Goal: Feedback & Contribution: Leave review/rating

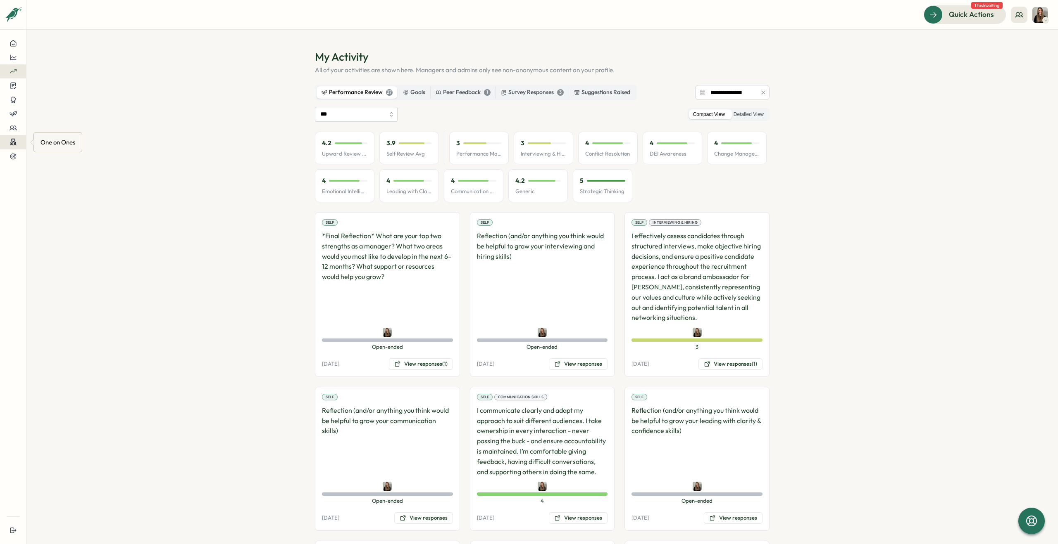
click at [16, 143] on icon at bounding box center [13, 142] width 7 height 8
click at [67, 131] on div "Meetings" at bounding box center [69, 126] width 58 height 9
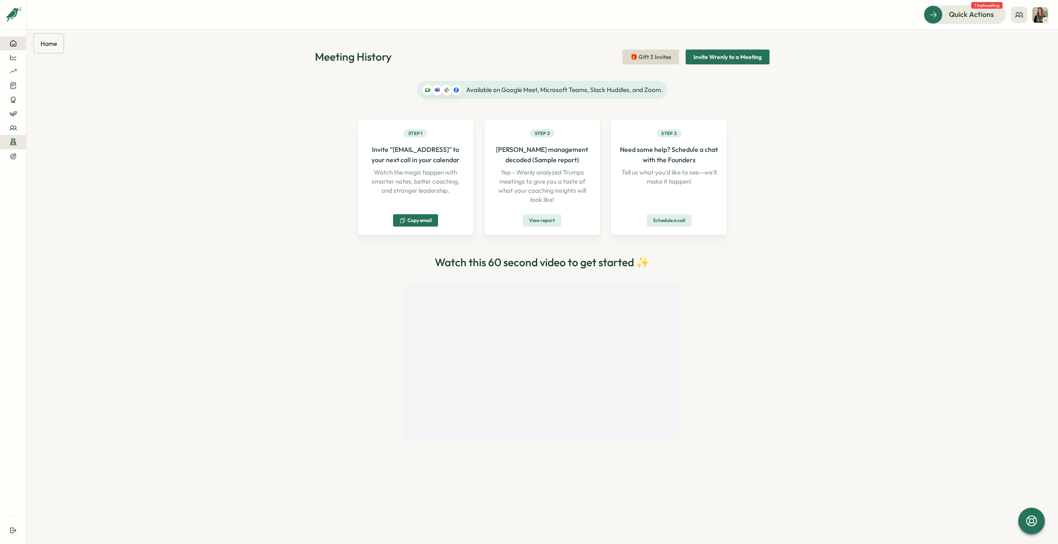
click at [14, 45] on icon at bounding box center [13, 43] width 7 height 7
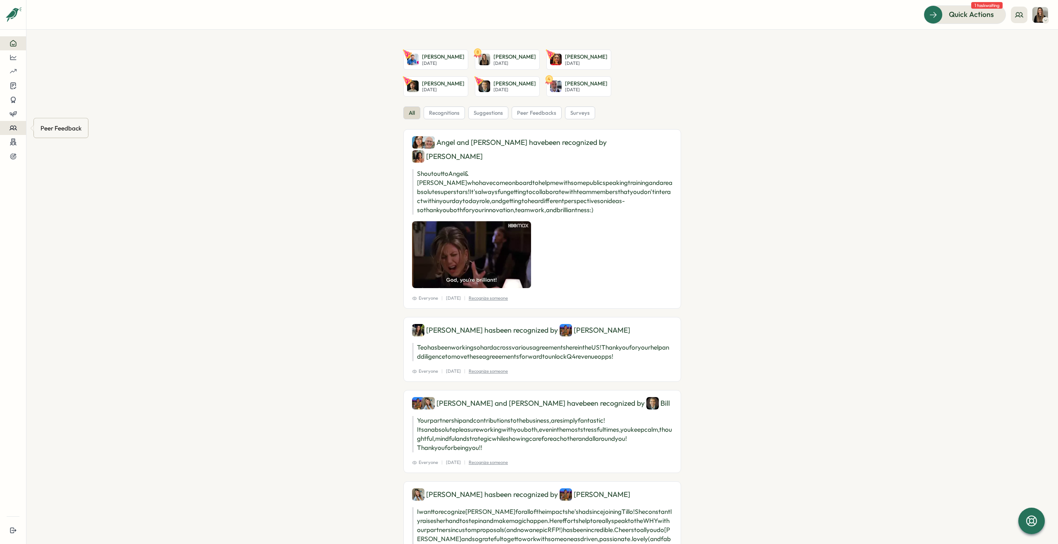
click at [17, 131] on div at bounding box center [13, 127] width 13 height 7
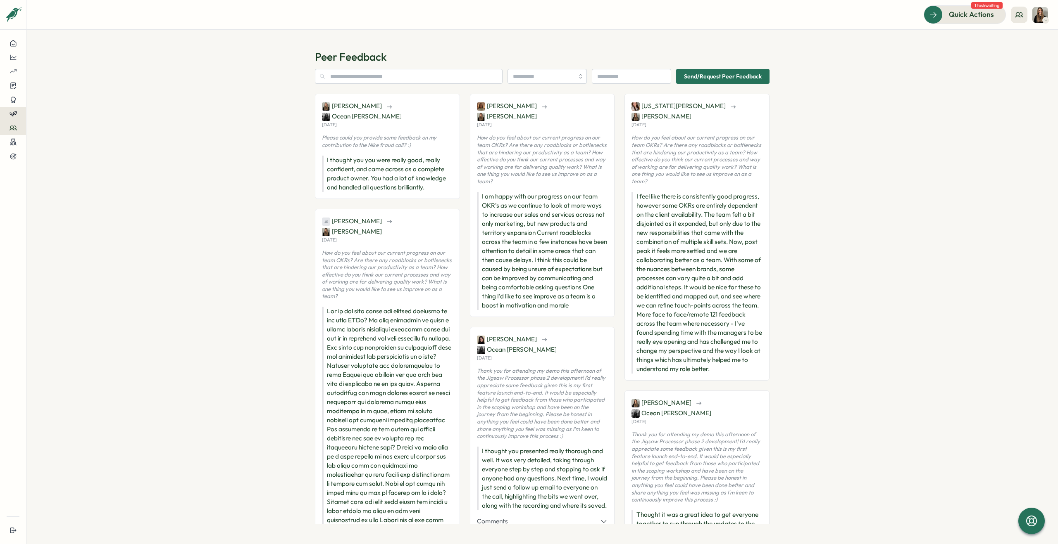
click at [19, 119] on button at bounding box center [13, 114] width 26 height 14
click at [61, 109] on div "Reviews" at bounding box center [51, 106] width 23 height 9
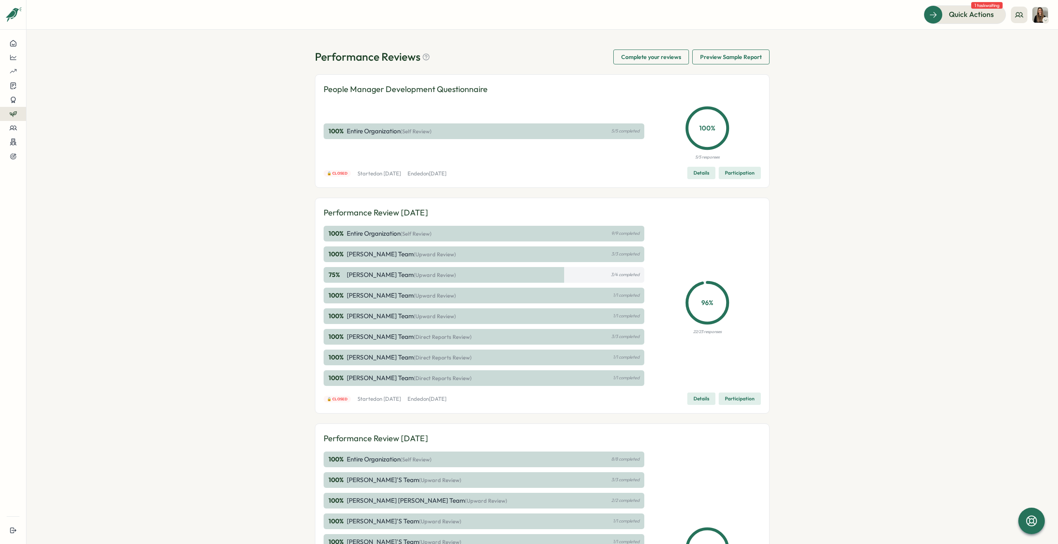
click at [12, 119] on button at bounding box center [13, 114] width 26 height 14
click at [58, 123] on div "Insights" at bounding box center [51, 121] width 23 height 9
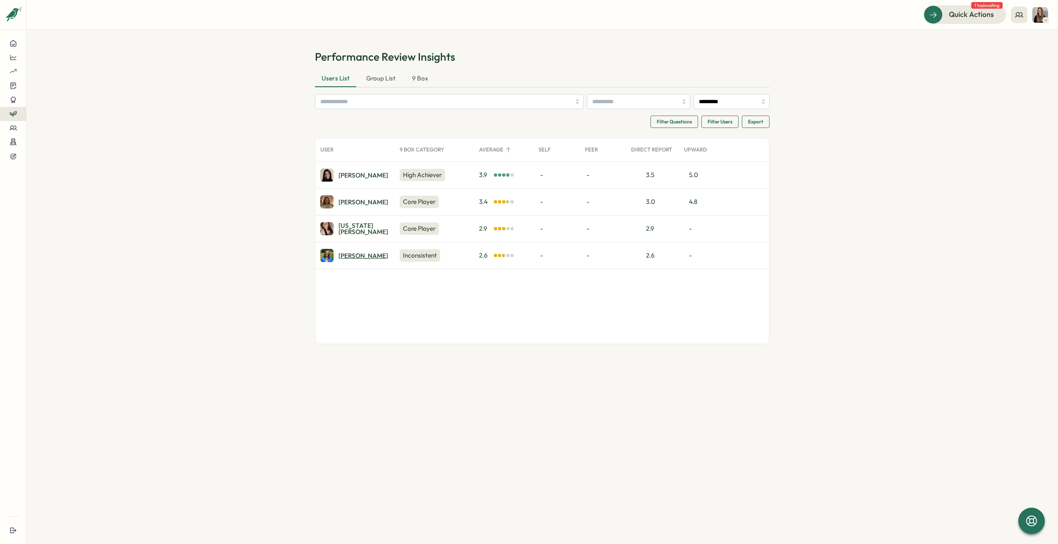
click at [343, 255] on div "[PERSON_NAME]" at bounding box center [363, 256] width 50 height 6
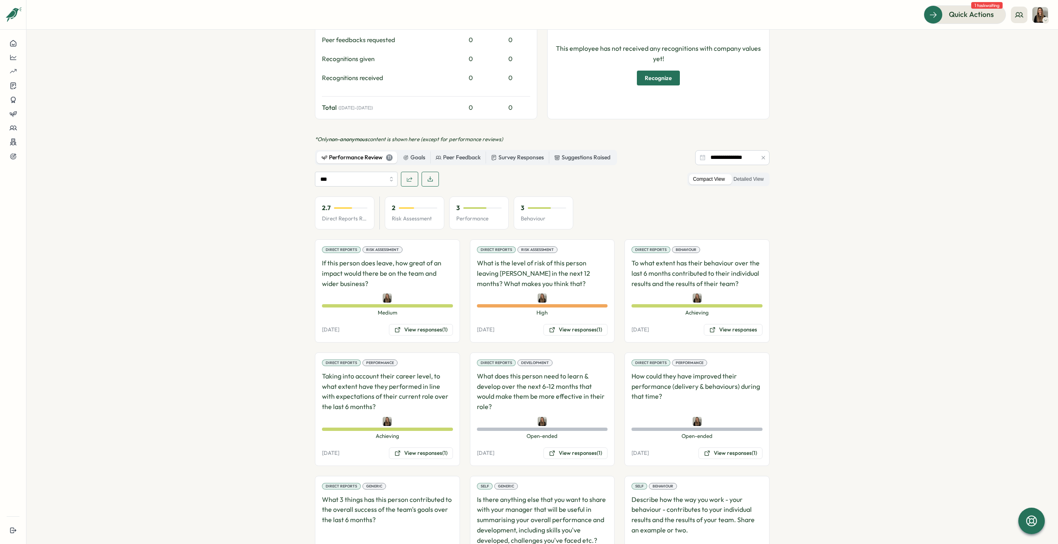
scroll to position [367, 0]
click at [710, 326] on icon at bounding box center [712, 329] width 7 height 7
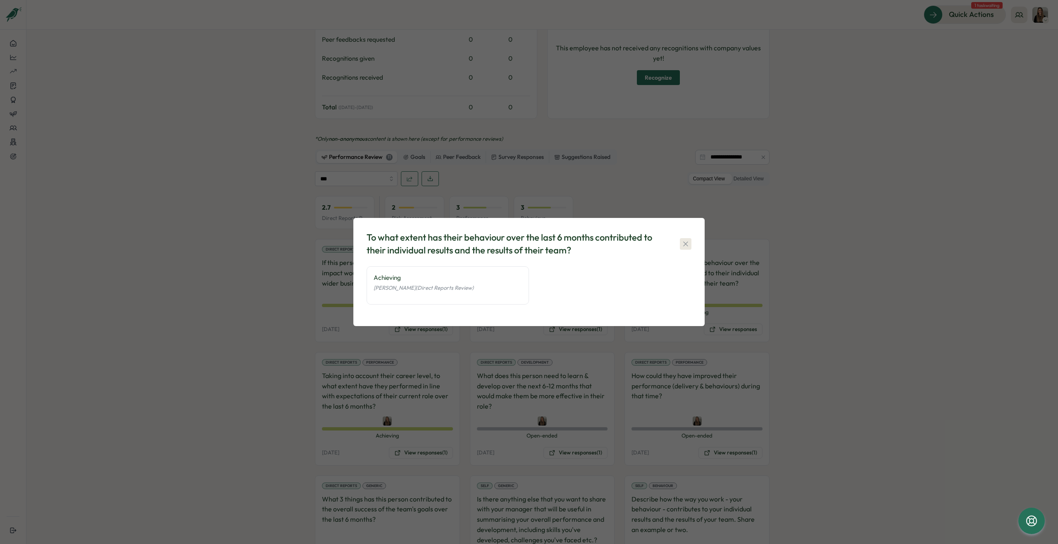
click at [687, 244] on icon "button" at bounding box center [685, 244] width 8 height 8
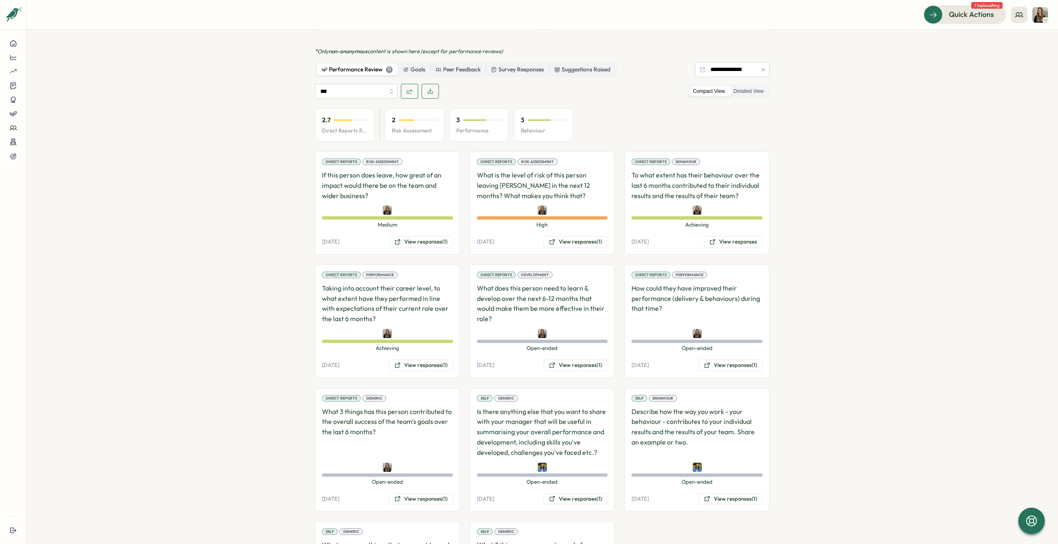
scroll to position [464, 0]
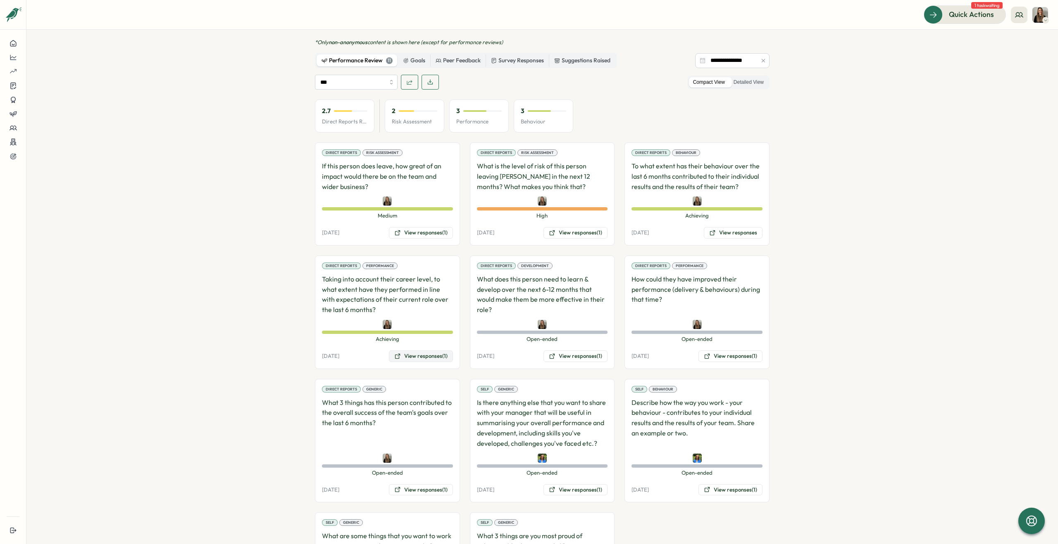
click at [429, 351] on button "View responses (1)" at bounding box center [421, 357] width 64 height 12
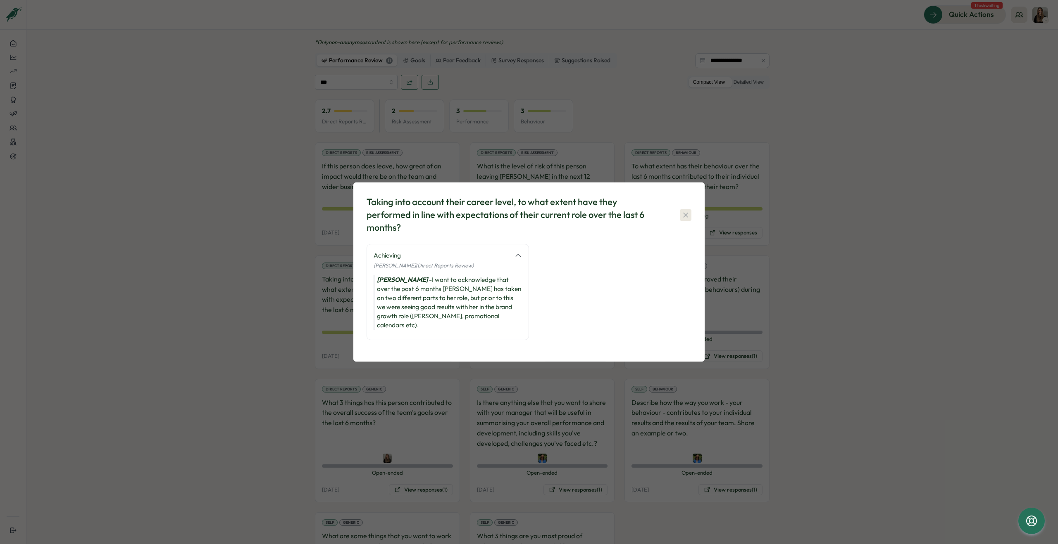
click at [684, 217] on icon "button" at bounding box center [685, 215] width 5 height 5
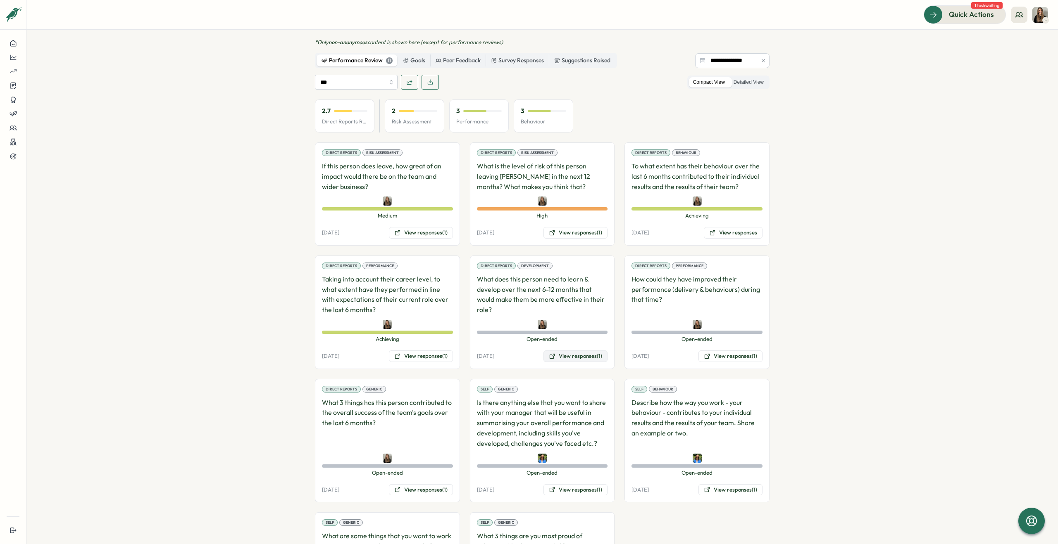
click at [571, 351] on button "View responses (1)" at bounding box center [575, 357] width 64 height 12
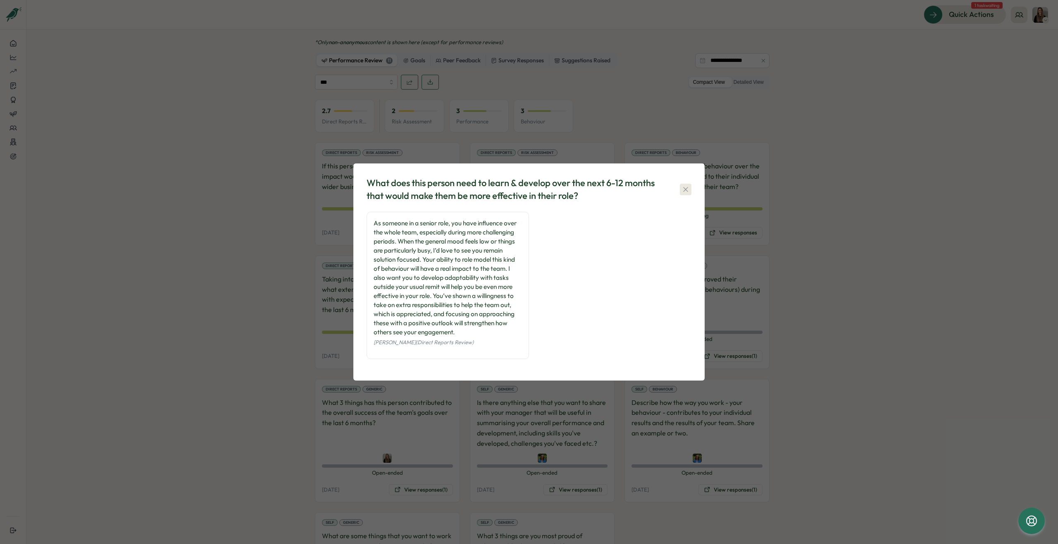
click at [684, 186] on icon "button" at bounding box center [685, 189] width 8 height 8
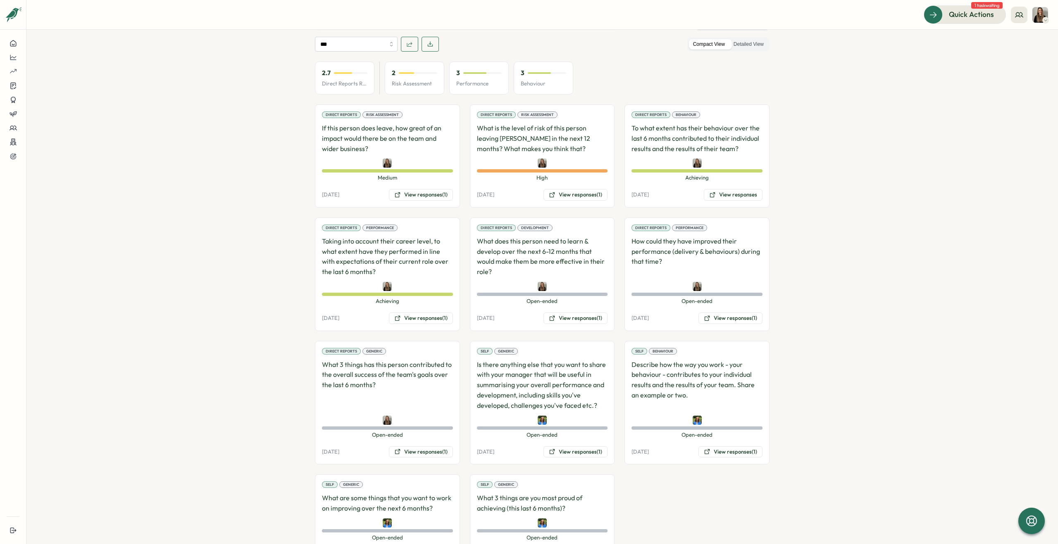
scroll to position [526, 0]
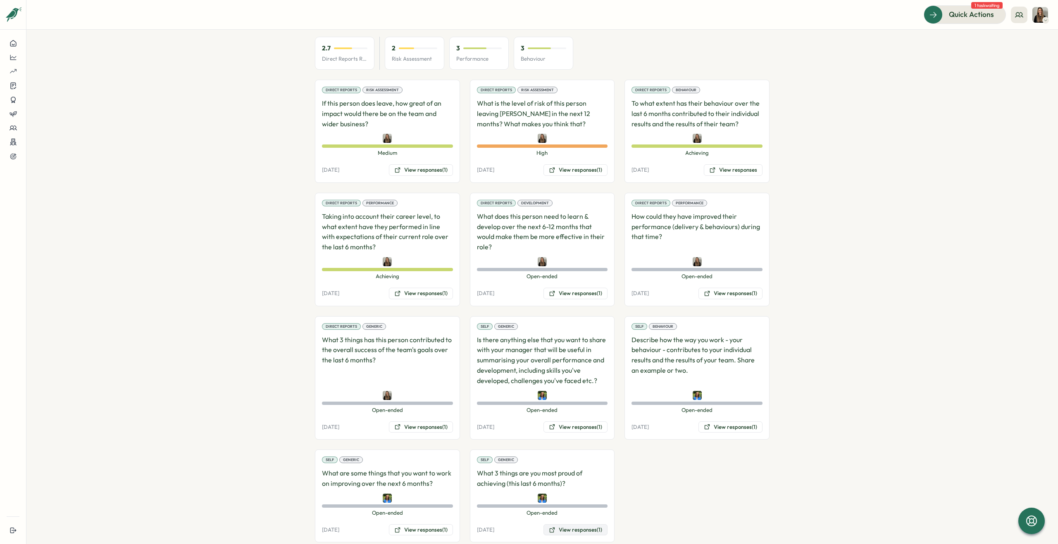
click at [569, 525] on button "View responses (1)" at bounding box center [575, 531] width 64 height 12
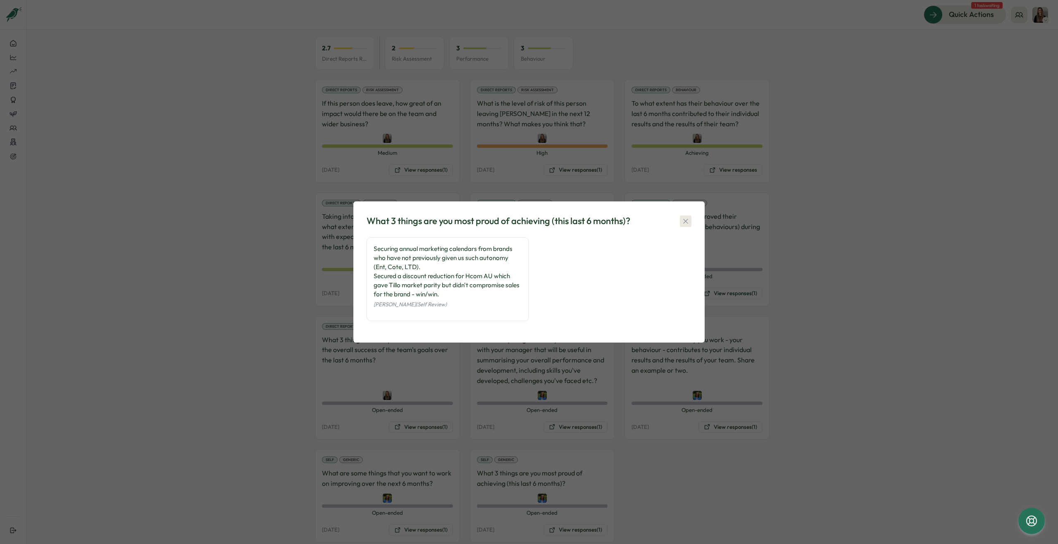
click at [688, 220] on icon "button" at bounding box center [685, 221] width 8 height 8
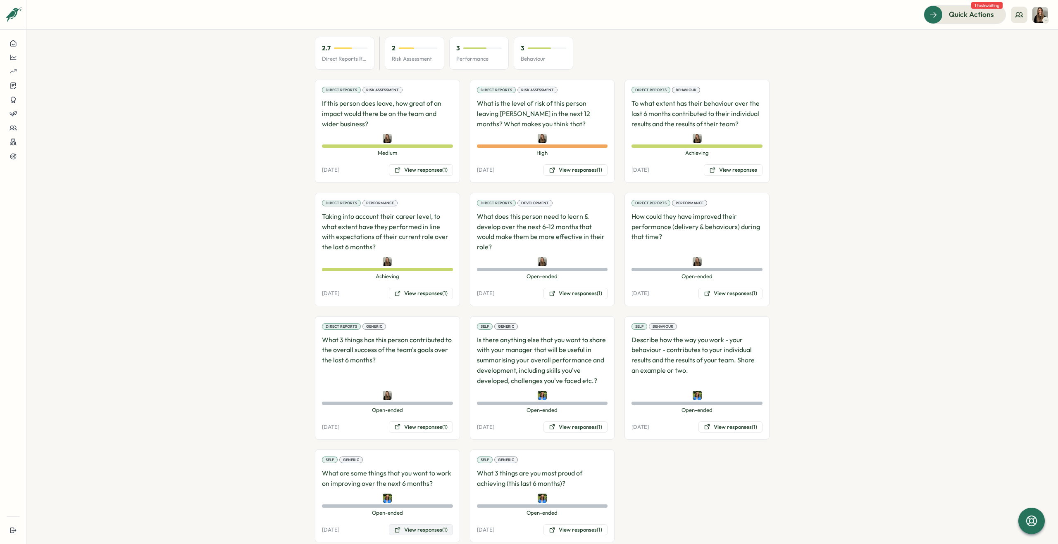
click at [425, 525] on button "View responses (1)" at bounding box center [421, 531] width 64 height 12
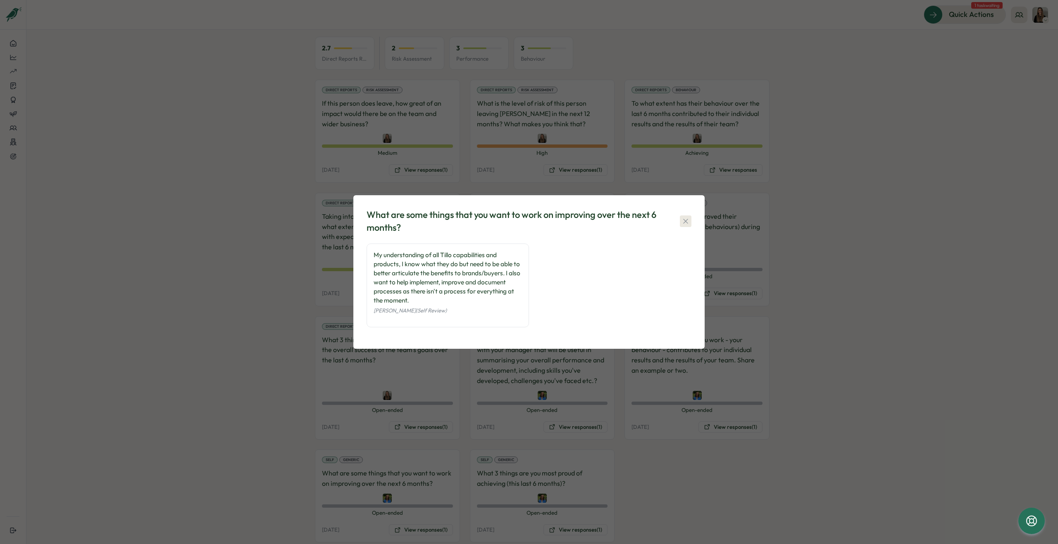
click at [683, 220] on icon "button" at bounding box center [685, 221] width 8 height 8
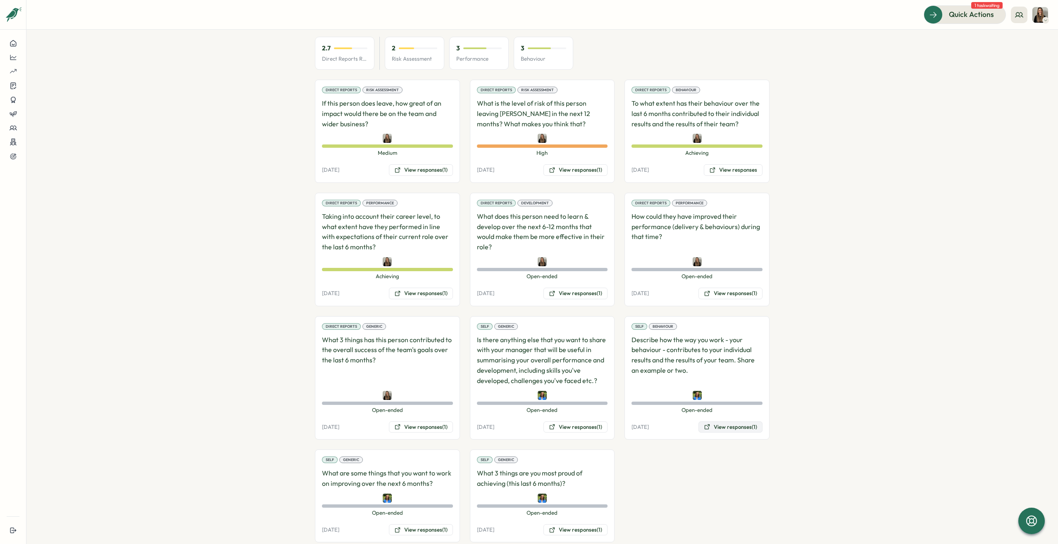
click at [731, 422] on button "View responses (1)" at bounding box center [730, 428] width 64 height 12
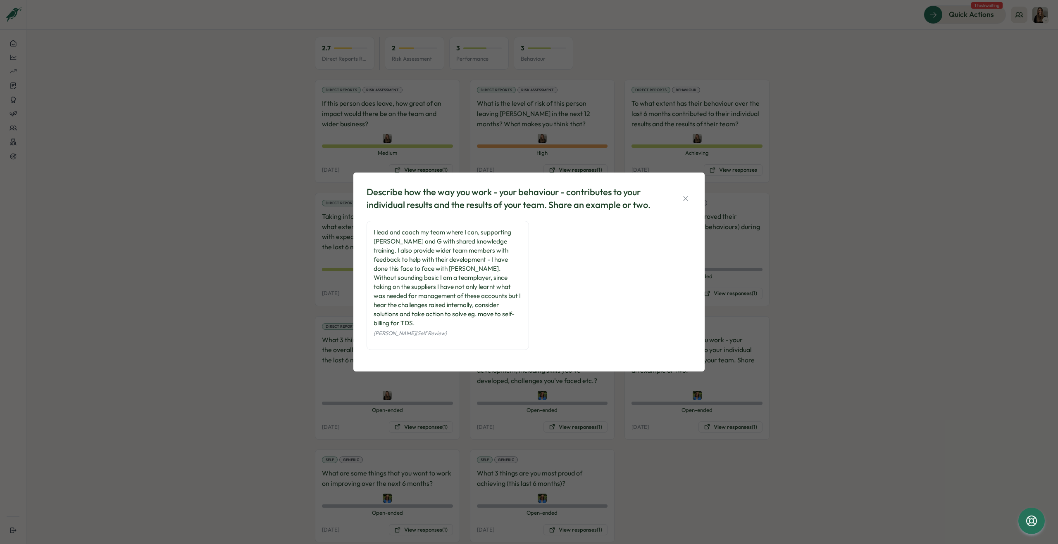
click at [685, 197] on icon "button" at bounding box center [685, 198] width 5 height 5
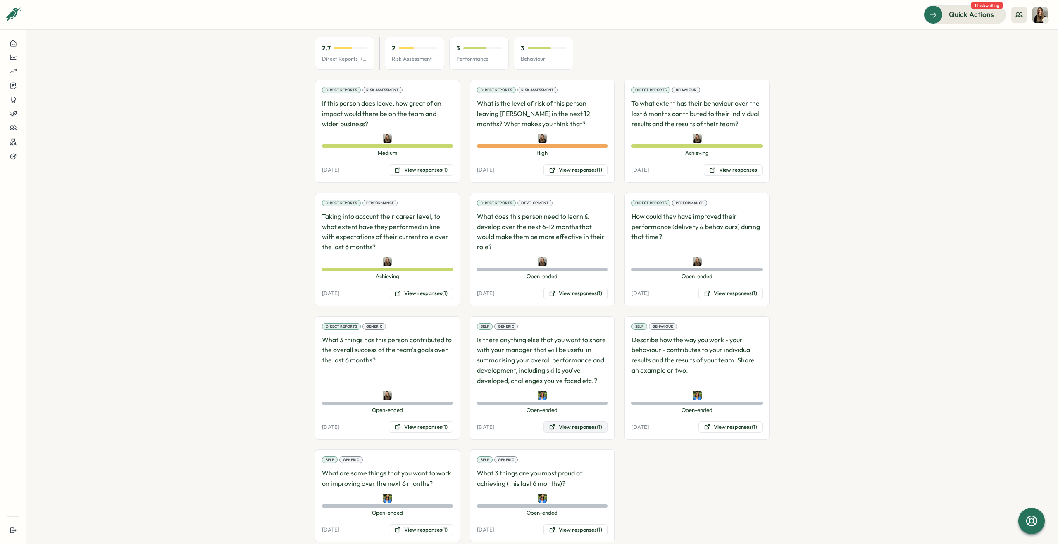
click at [577, 422] on button "View responses (1)" at bounding box center [575, 428] width 64 height 12
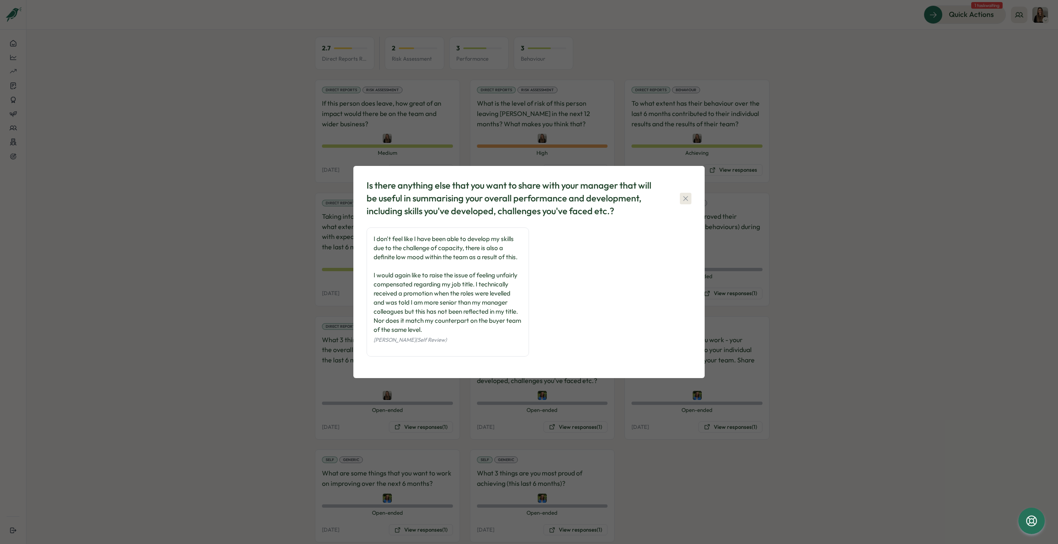
click at [685, 197] on icon "button" at bounding box center [685, 199] width 8 height 8
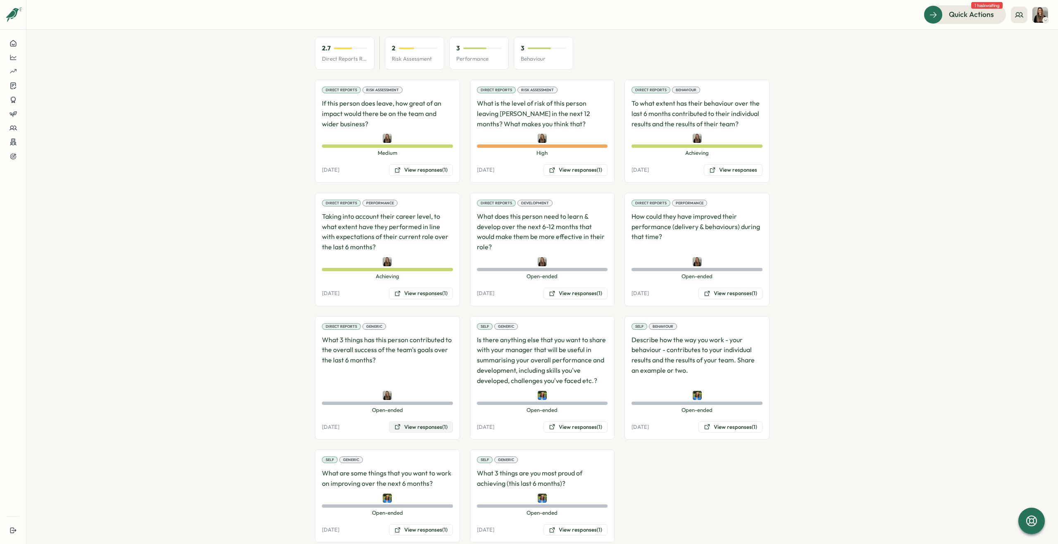
click at [421, 422] on button "View responses (1)" at bounding box center [421, 428] width 64 height 12
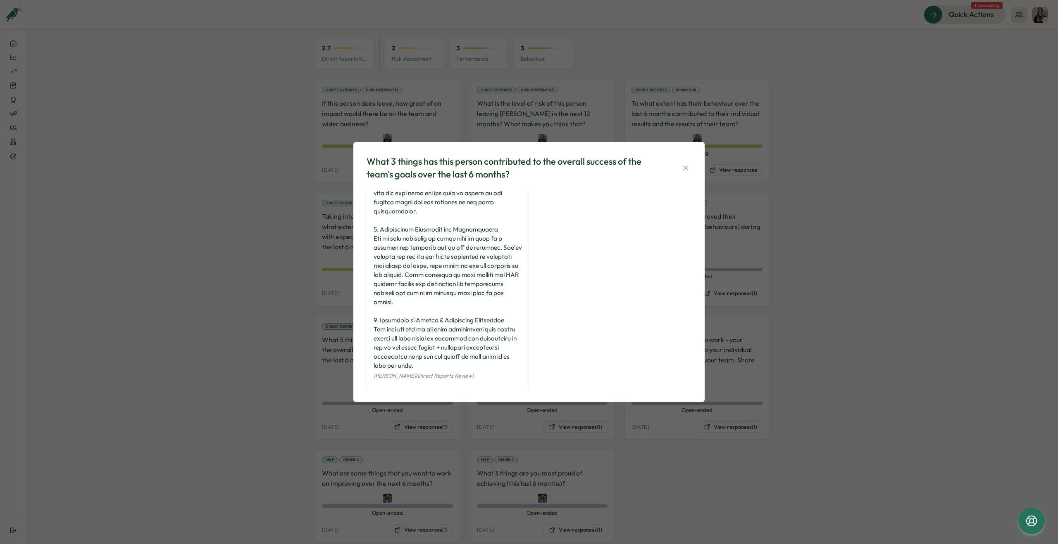
scroll to position [93, 0]
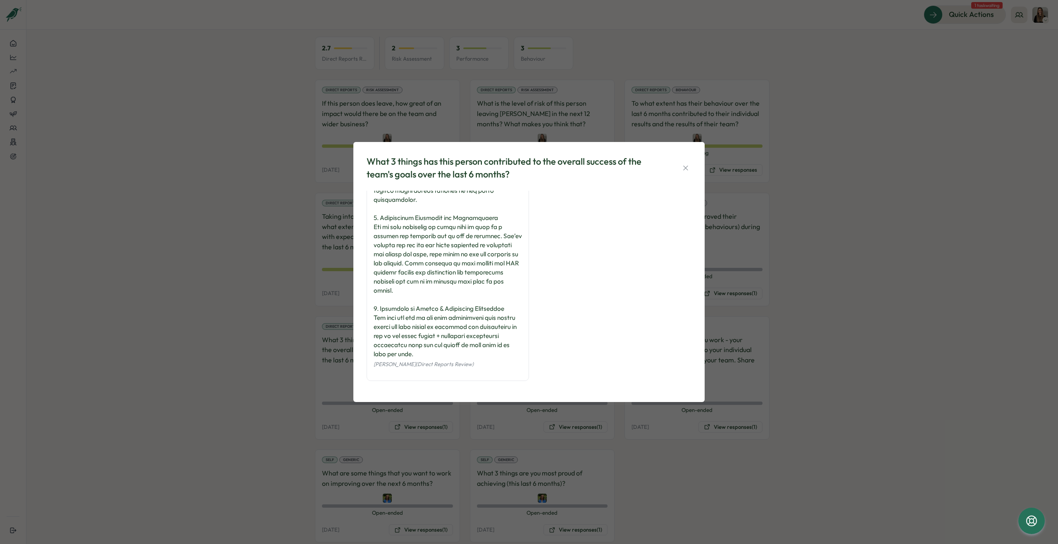
drag, startPoint x: 685, startPoint y: 166, endPoint x: 677, endPoint y: 172, distance: 10.1
click at [685, 166] on icon "button" at bounding box center [685, 168] width 8 height 8
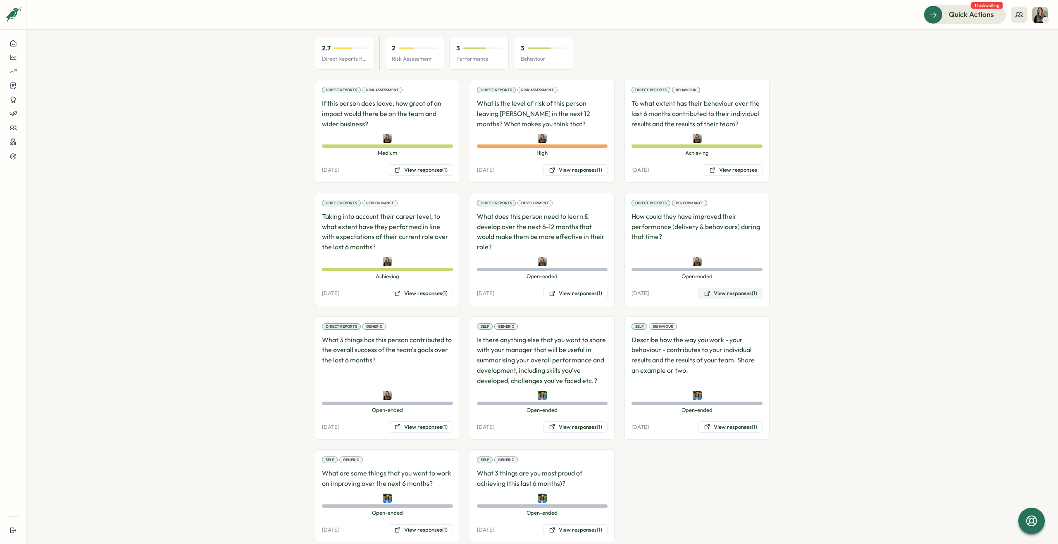
click at [727, 288] on button "View responses (1)" at bounding box center [730, 294] width 64 height 12
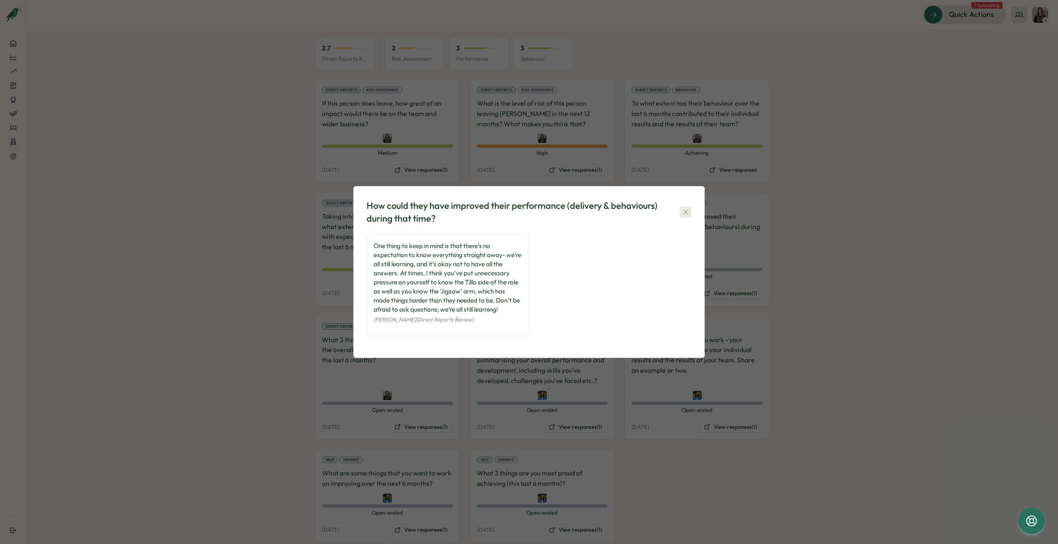
click at [687, 214] on icon "button" at bounding box center [685, 212] width 5 height 5
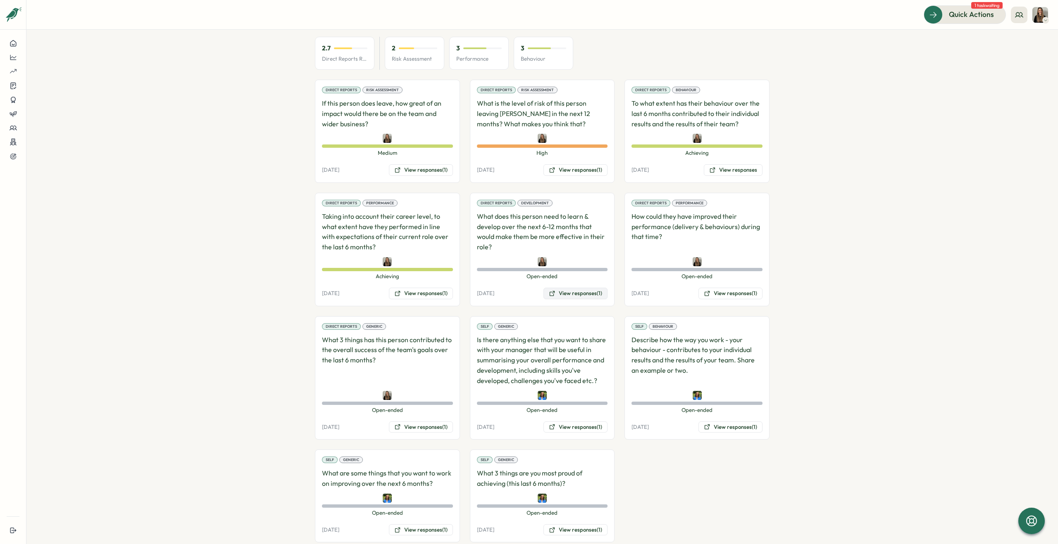
click at [563, 288] on button "View responses (1)" at bounding box center [575, 294] width 64 height 12
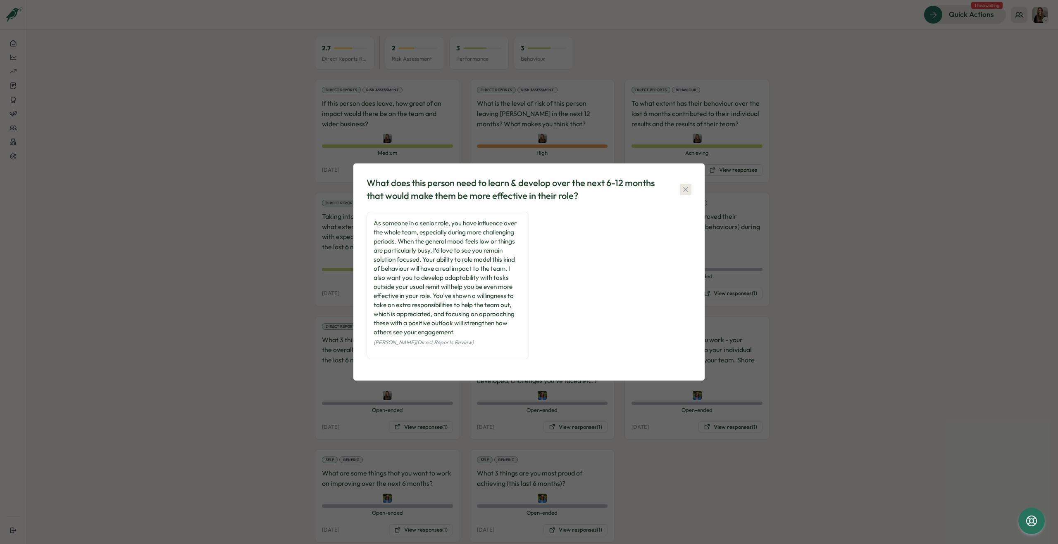
click at [686, 190] on icon "button" at bounding box center [685, 189] width 8 height 8
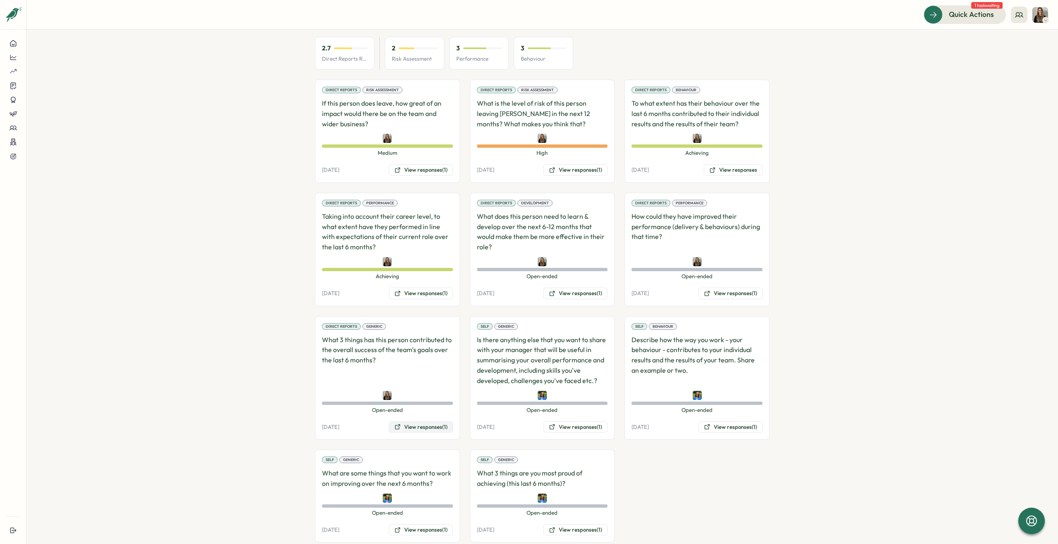
click at [431, 422] on button "View responses (1)" at bounding box center [421, 428] width 64 height 12
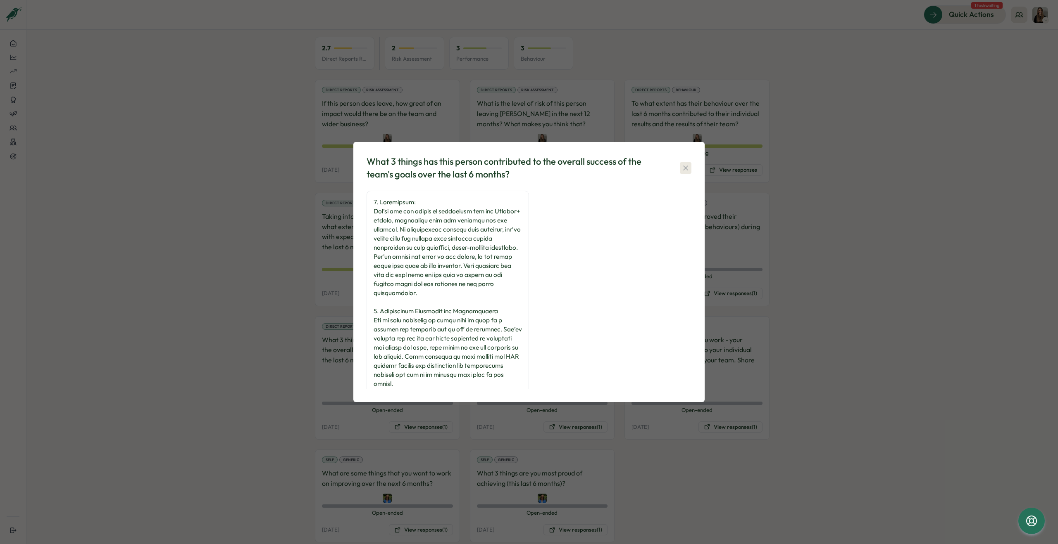
click at [688, 169] on icon "button" at bounding box center [685, 168] width 8 height 8
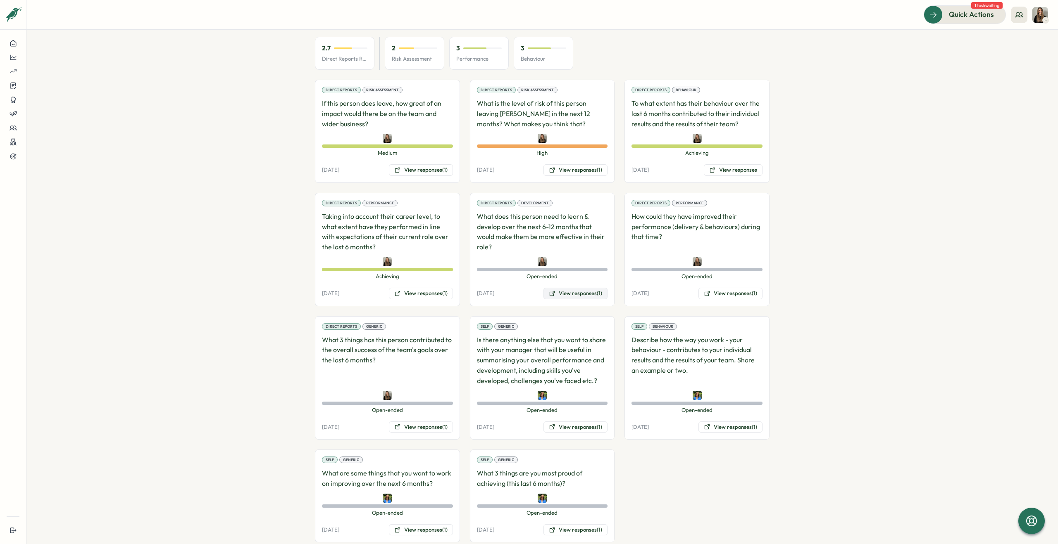
click at [573, 288] on button "View responses (1)" at bounding box center [575, 294] width 64 height 12
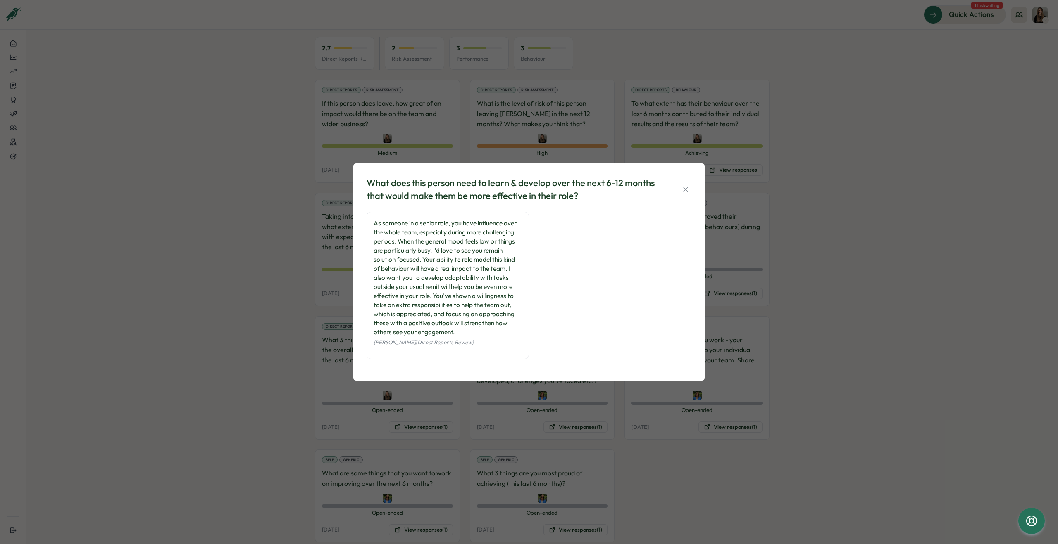
drag, startPoint x: 685, startPoint y: 190, endPoint x: 722, endPoint y: 267, distance: 85.7
click at [685, 190] on icon "button" at bounding box center [685, 189] width 5 height 5
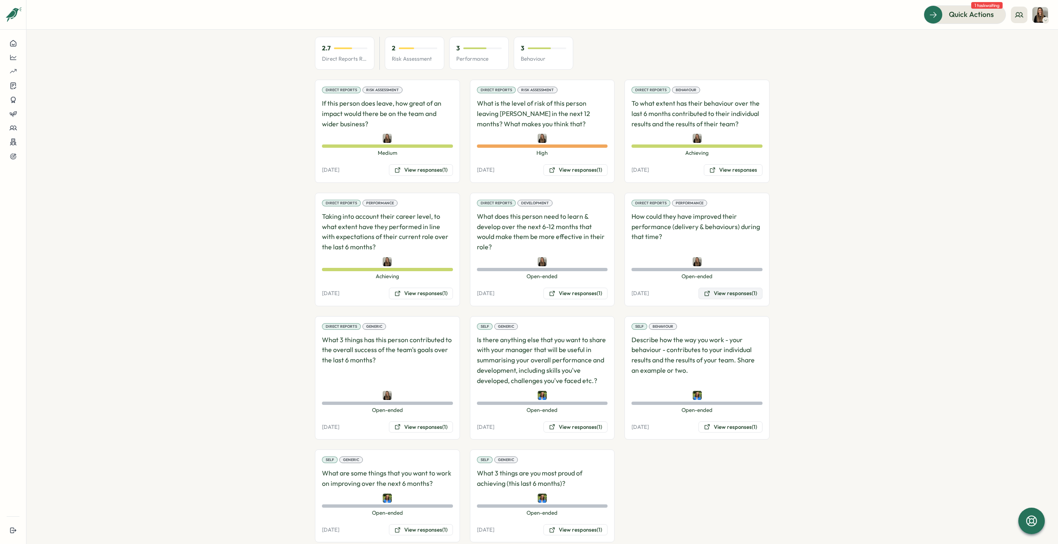
click at [723, 288] on button "View responses (1)" at bounding box center [730, 294] width 64 height 12
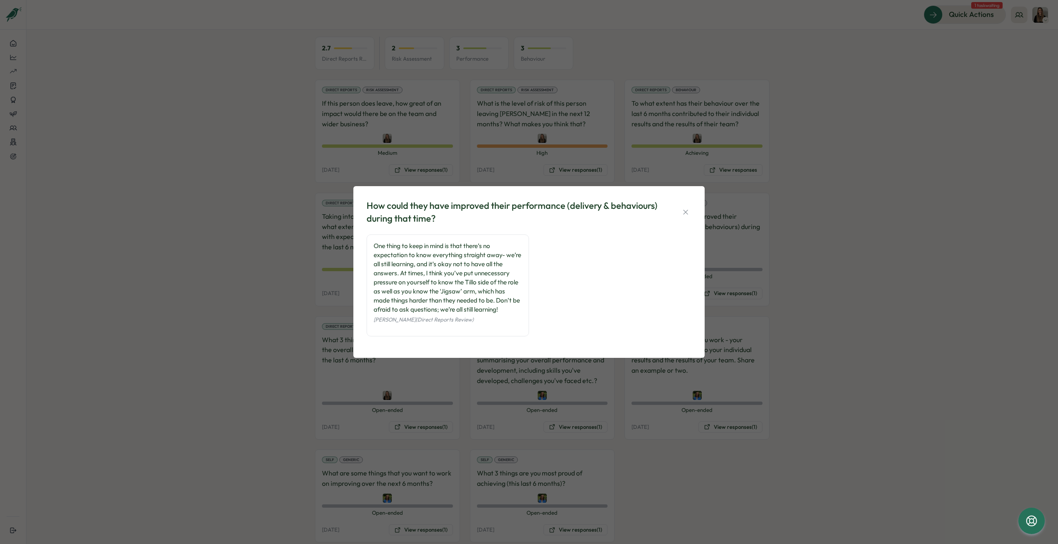
click at [684, 214] on icon "button" at bounding box center [685, 212] width 5 height 5
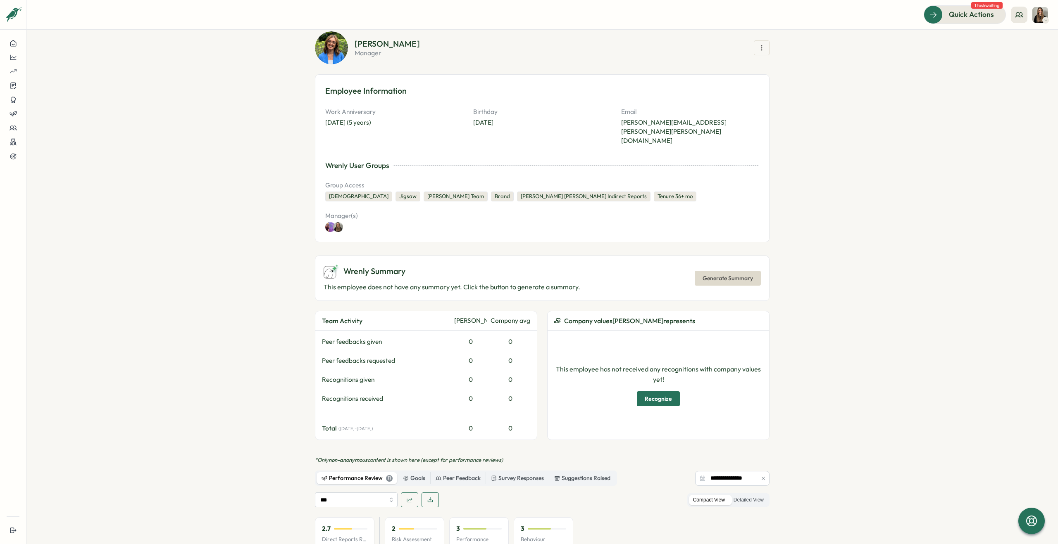
scroll to position [0, 0]
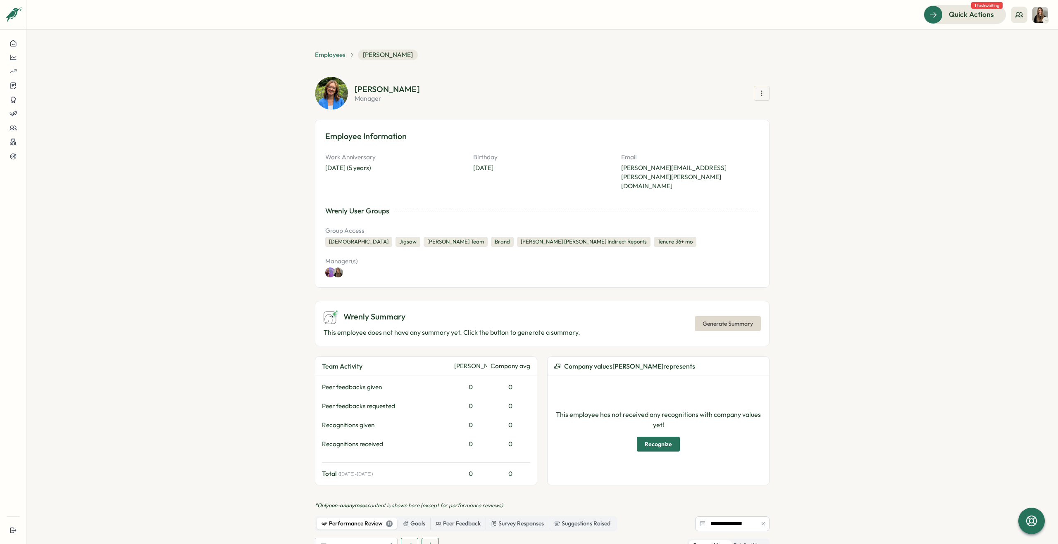
click at [327, 55] on span "Employees" at bounding box center [330, 54] width 31 height 9
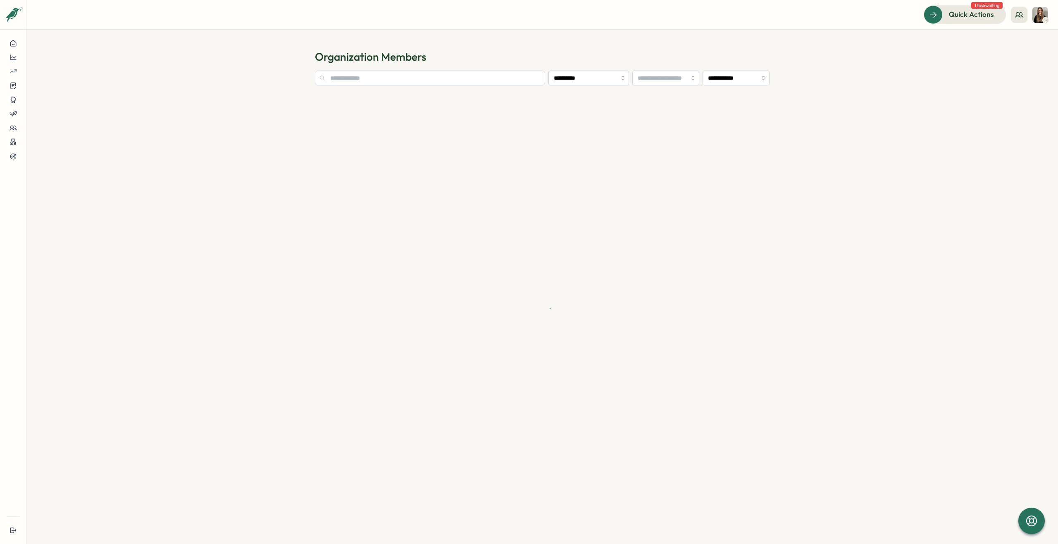
type input "**********"
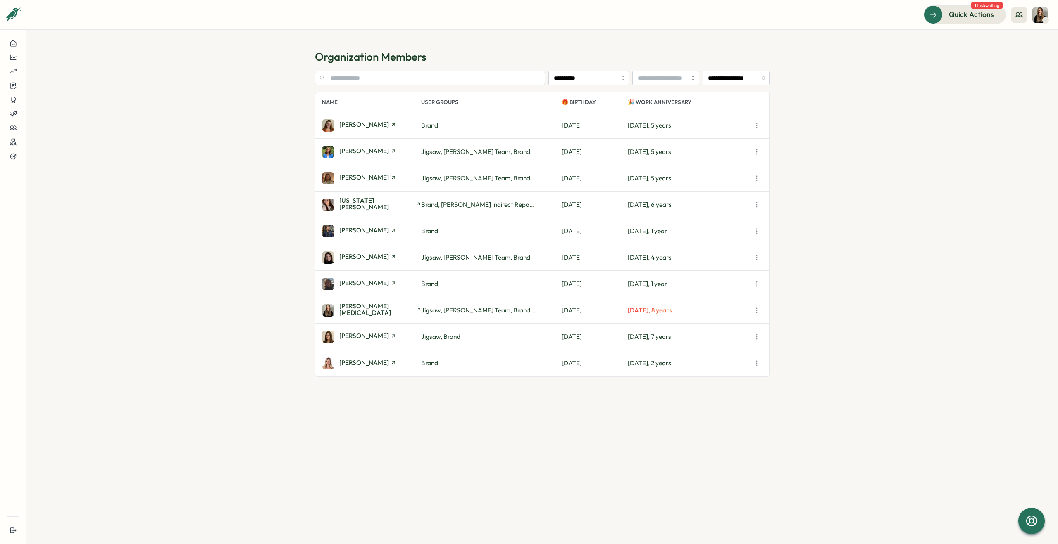
click at [358, 178] on span "[PERSON_NAME]" at bounding box center [364, 177] width 50 height 6
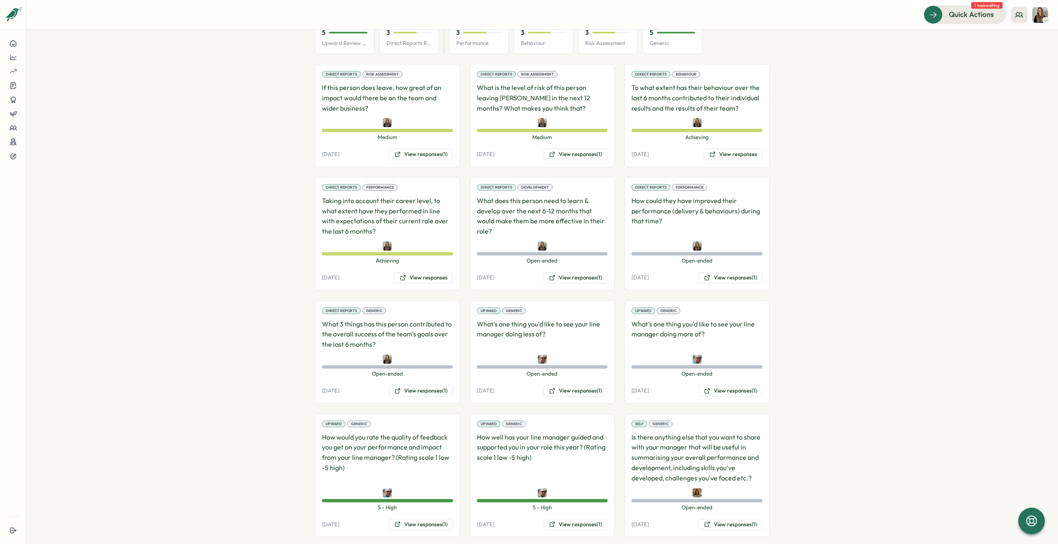
scroll to position [537, 0]
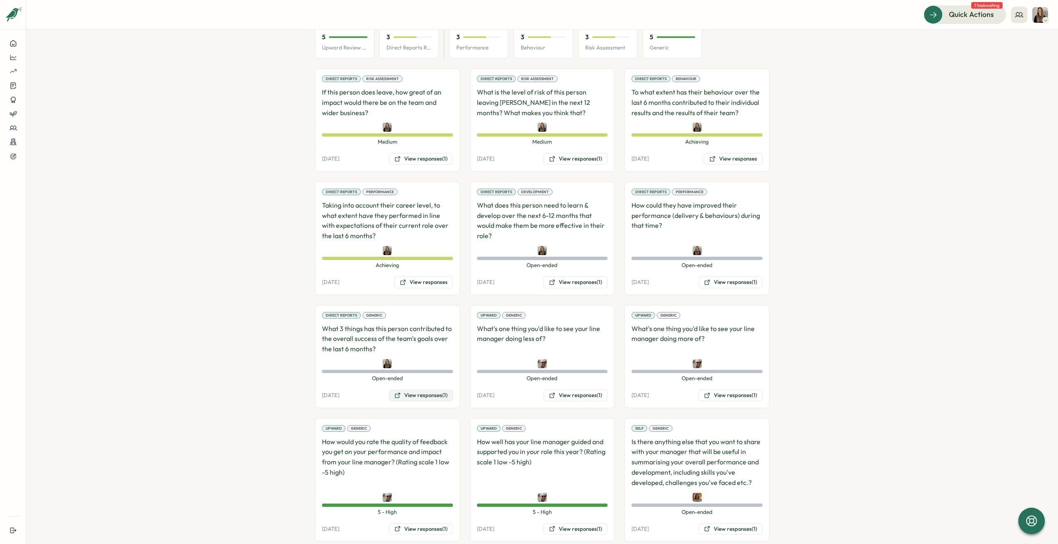
click at [407, 390] on button "View responses (1)" at bounding box center [421, 396] width 64 height 12
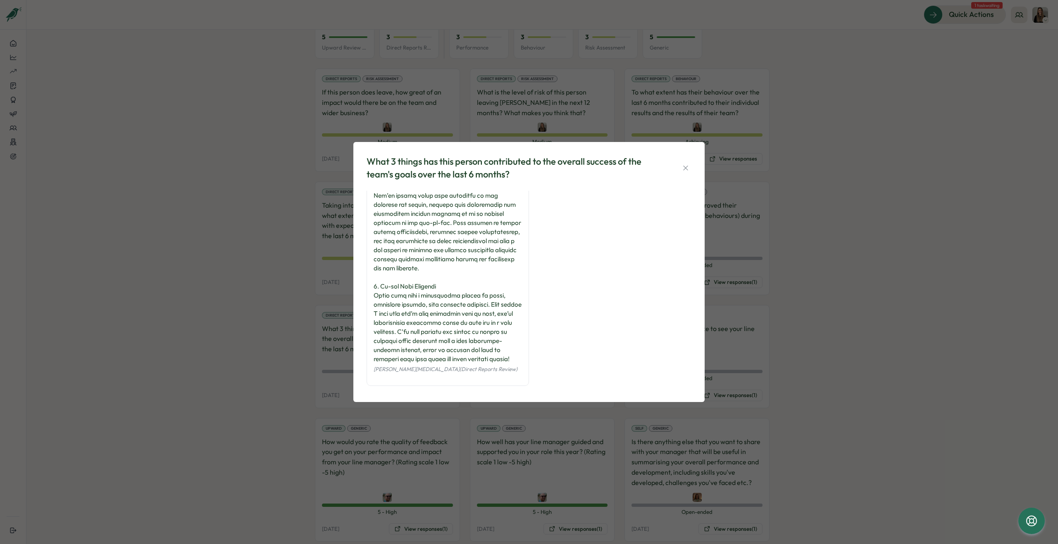
scroll to position [112, 0]
click at [682, 169] on icon "button" at bounding box center [685, 168] width 8 height 8
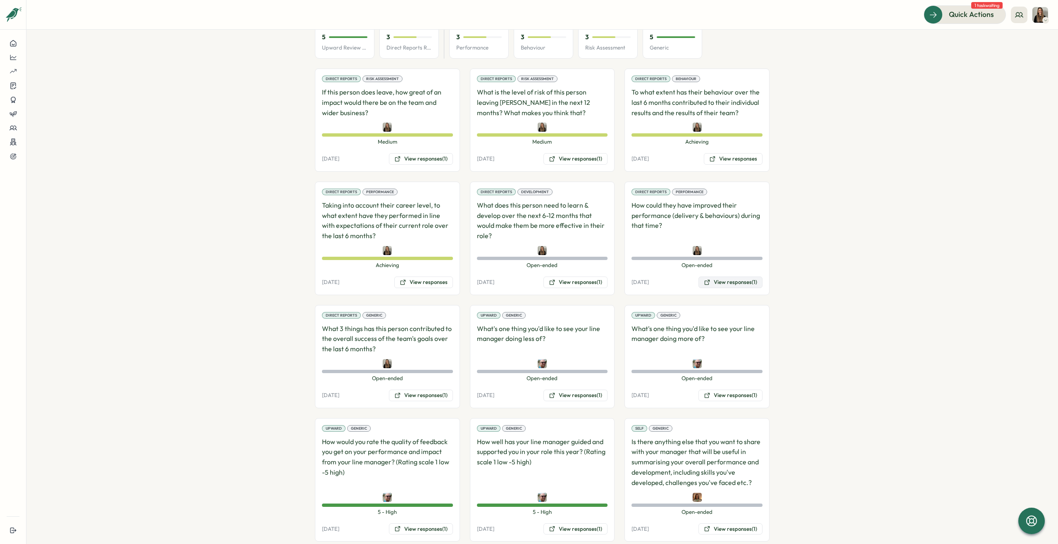
click at [718, 277] on button "View responses (1)" at bounding box center [730, 283] width 64 height 12
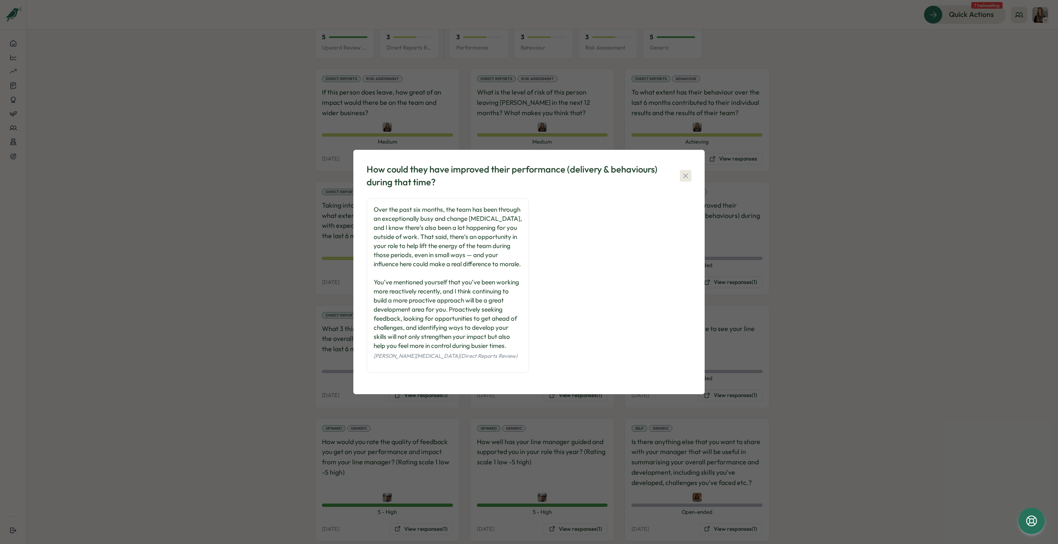
click at [685, 172] on icon "button" at bounding box center [685, 176] width 8 height 8
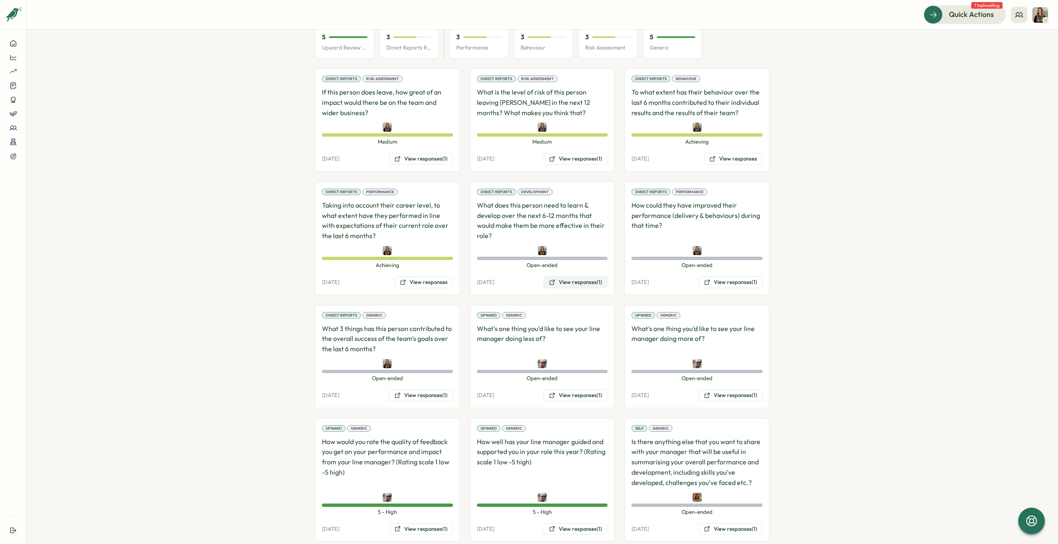
click at [566, 277] on button "View responses (1)" at bounding box center [575, 283] width 64 height 12
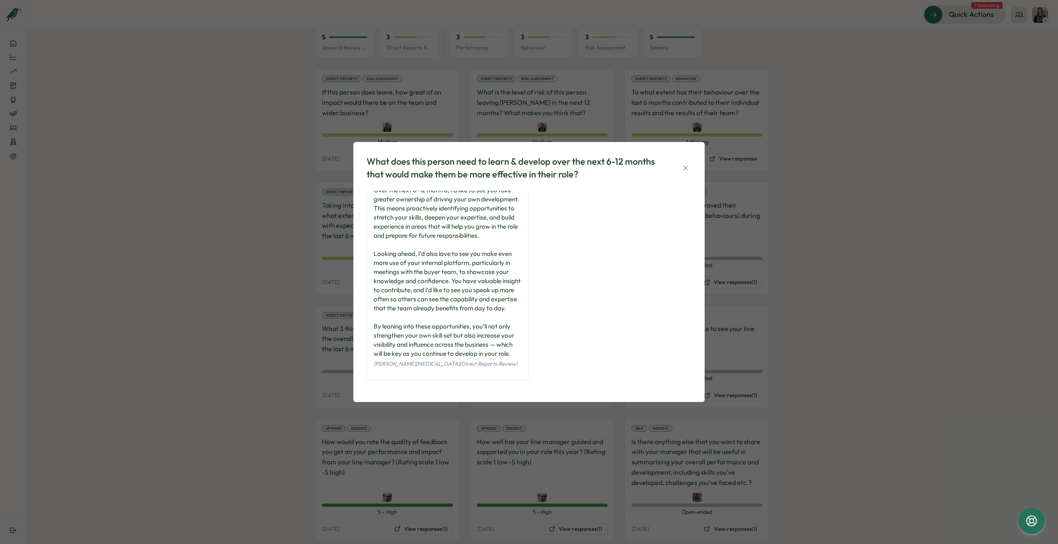
scroll to position [24, 0]
click at [687, 166] on icon "button" at bounding box center [685, 168] width 8 height 8
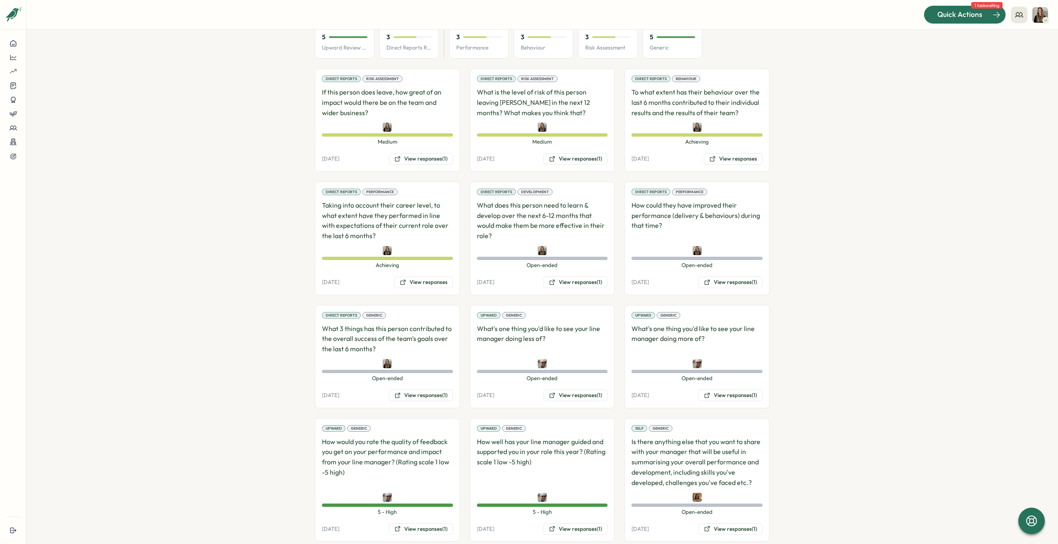
click at [956, 17] on span "Quick Actions" at bounding box center [959, 14] width 45 height 11
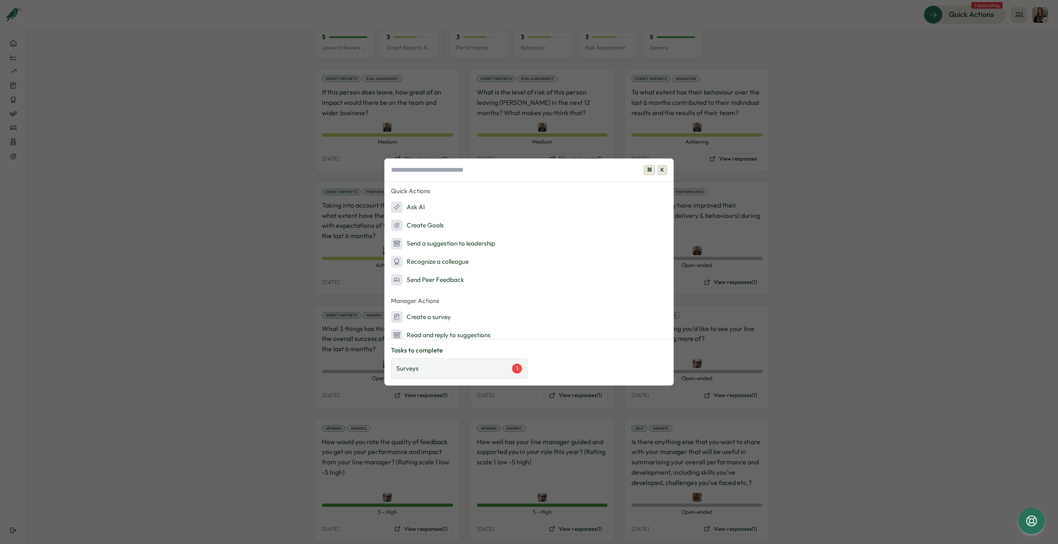
click at [500, 367] on div "Surveys 1" at bounding box center [459, 369] width 126 height 10
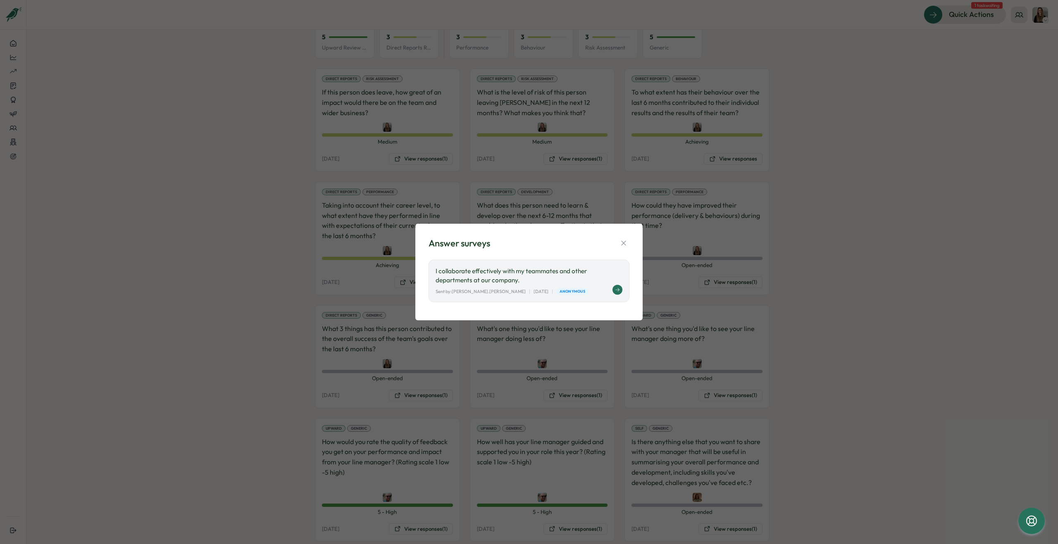
click at [617, 292] on icon at bounding box center [617, 290] width 5 height 5
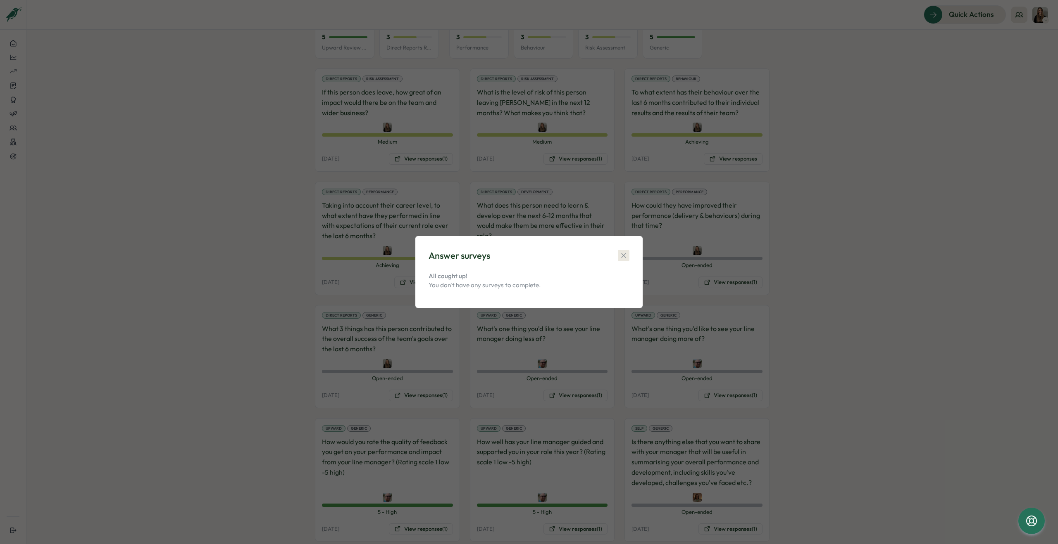
drag, startPoint x: 626, startPoint y: 254, endPoint x: 539, endPoint y: 190, distance: 108.2
click at [626, 254] on icon "button" at bounding box center [623, 256] width 8 height 8
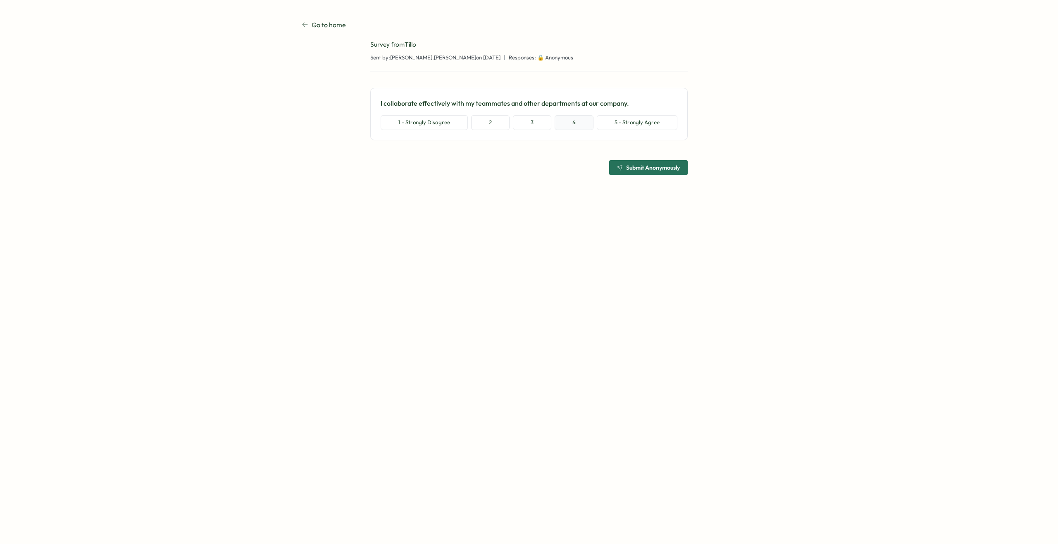
click at [569, 119] on button "4" at bounding box center [573, 122] width 39 height 15
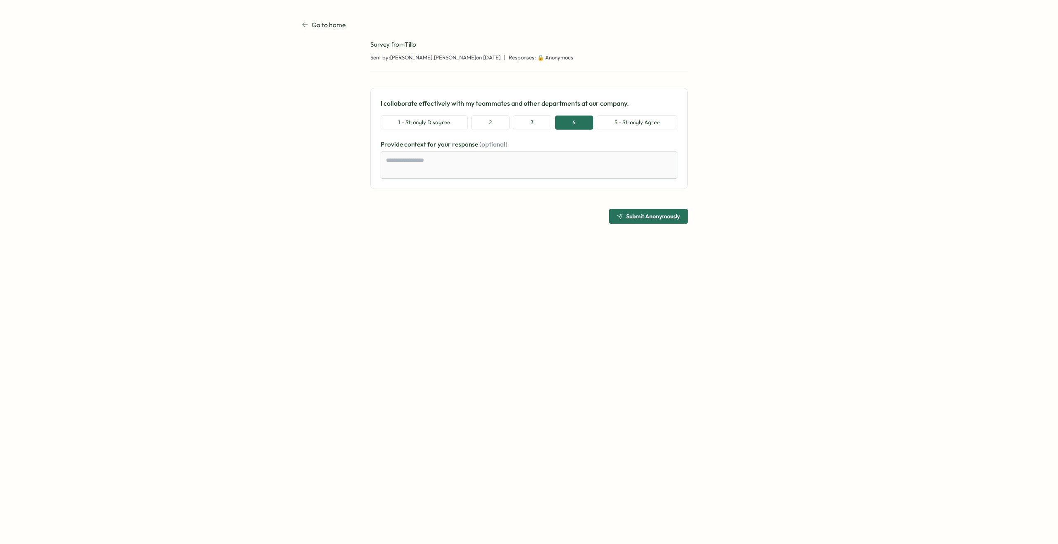
click at [634, 217] on span "Submit Anonymously" at bounding box center [653, 217] width 54 height 6
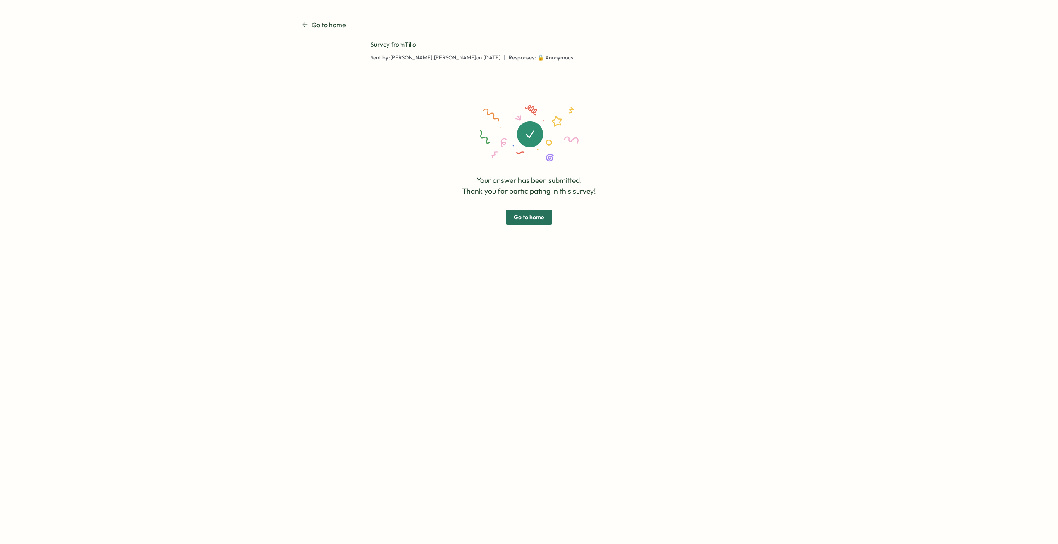
click at [532, 220] on span "Go to home" at bounding box center [529, 217] width 31 height 14
